Goal: Task Accomplishment & Management: Manage account settings

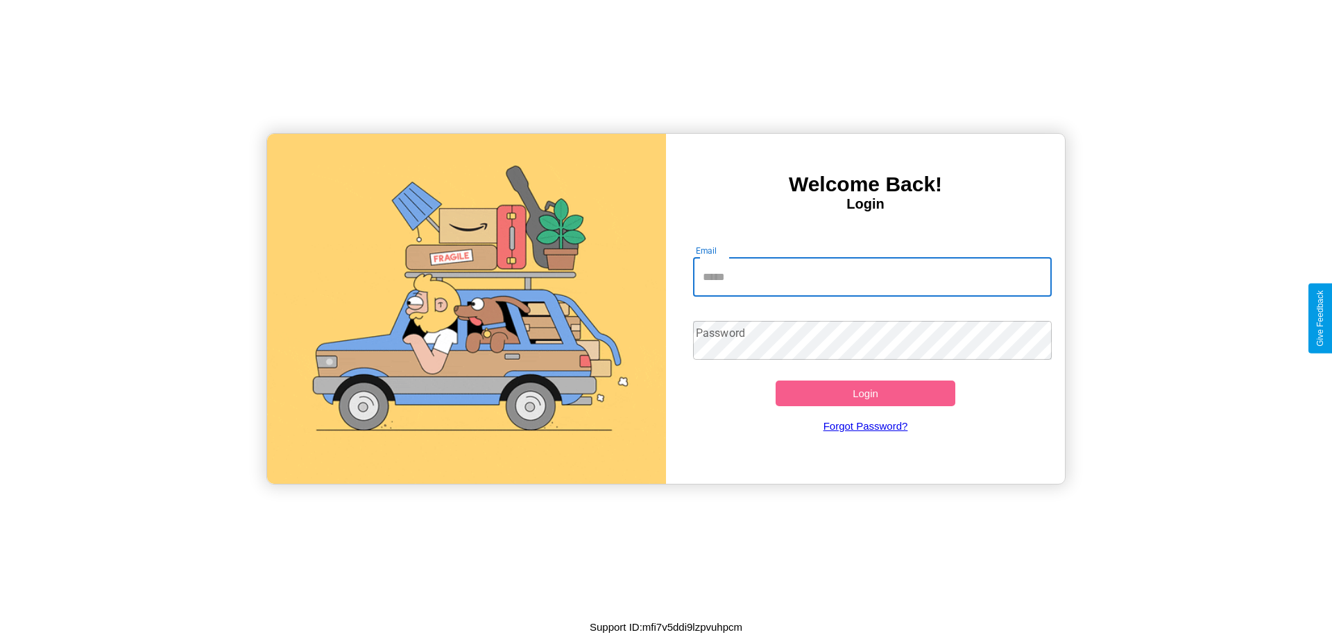
click at [872, 277] on input "Email" at bounding box center [872, 277] width 359 height 39
type input "**********"
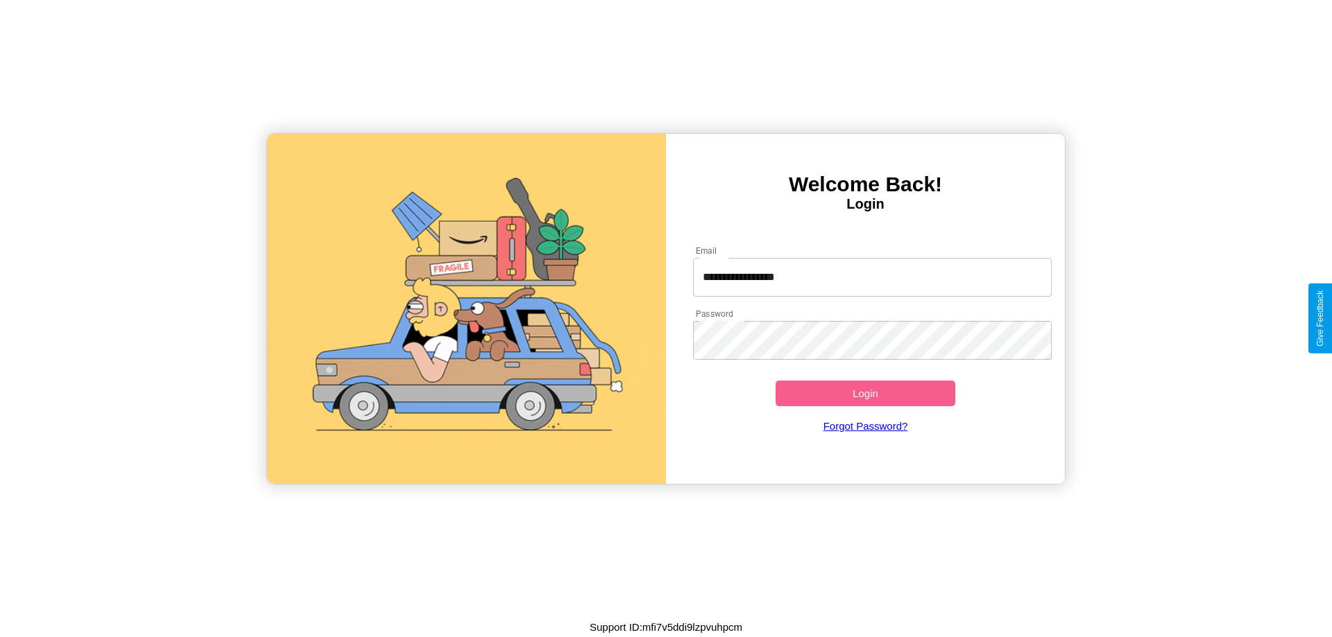
click at [865, 393] on button "Login" at bounding box center [865, 394] width 180 height 26
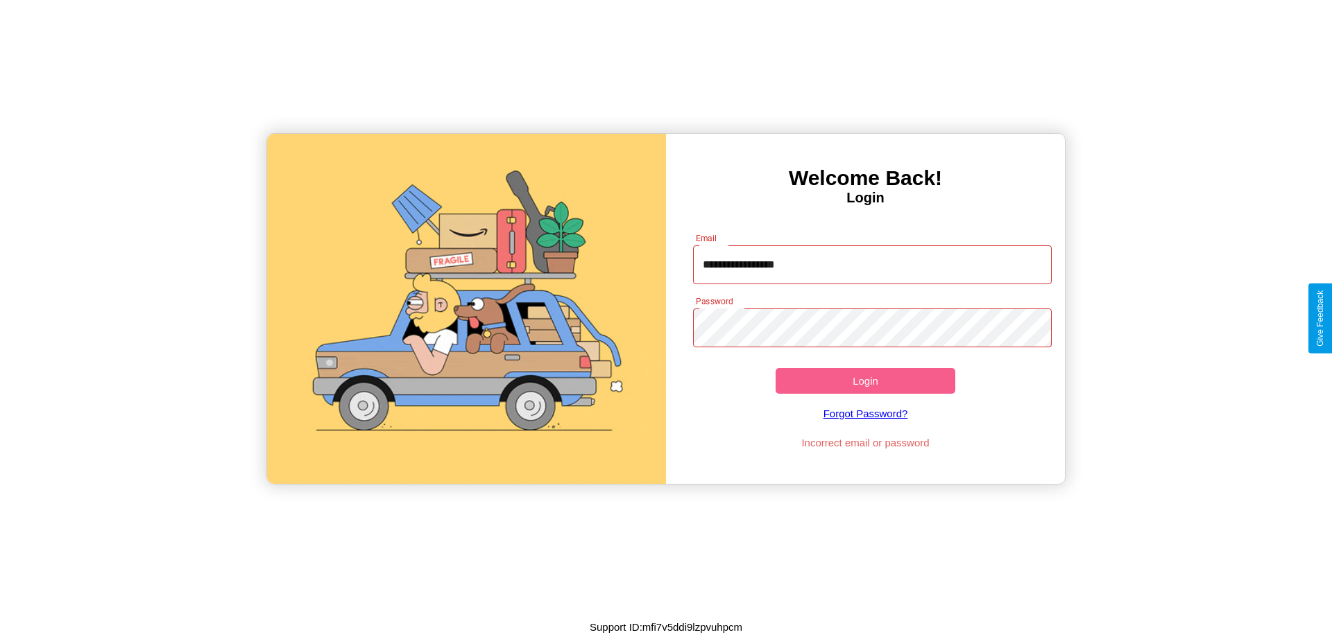
click at [865, 381] on button "Login" at bounding box center [865, 381] width 180 height 26
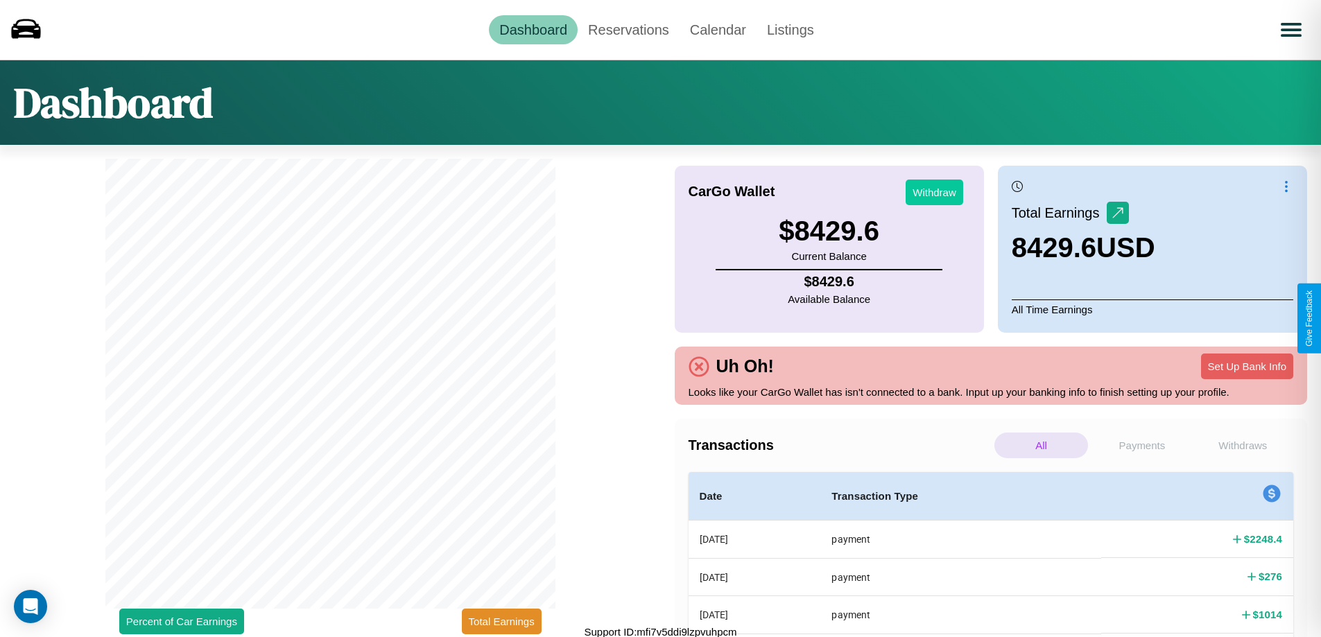
click at [934, 192] on button "Withdraw" at bounding box center [935, 193] width 58 height 26
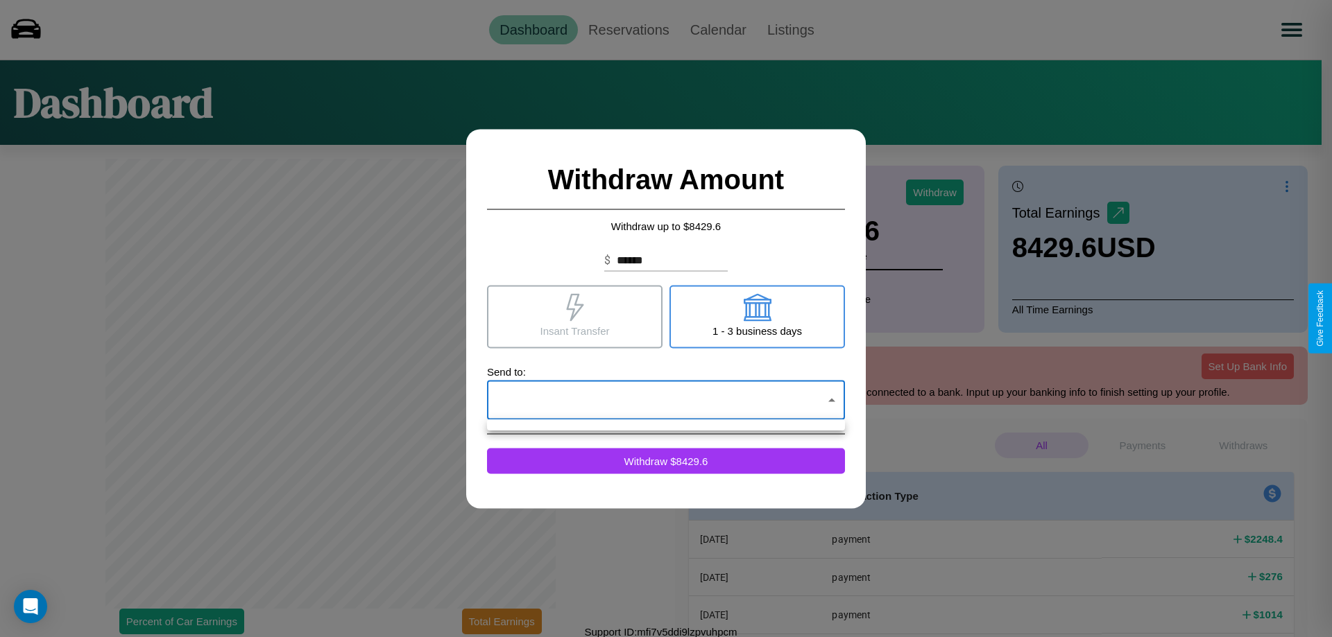
click at [666, 400] on div at bounding box center [666, 318] width 1332 height 637
